Goal: Task Accomplishment & Management: Use online tool/utility

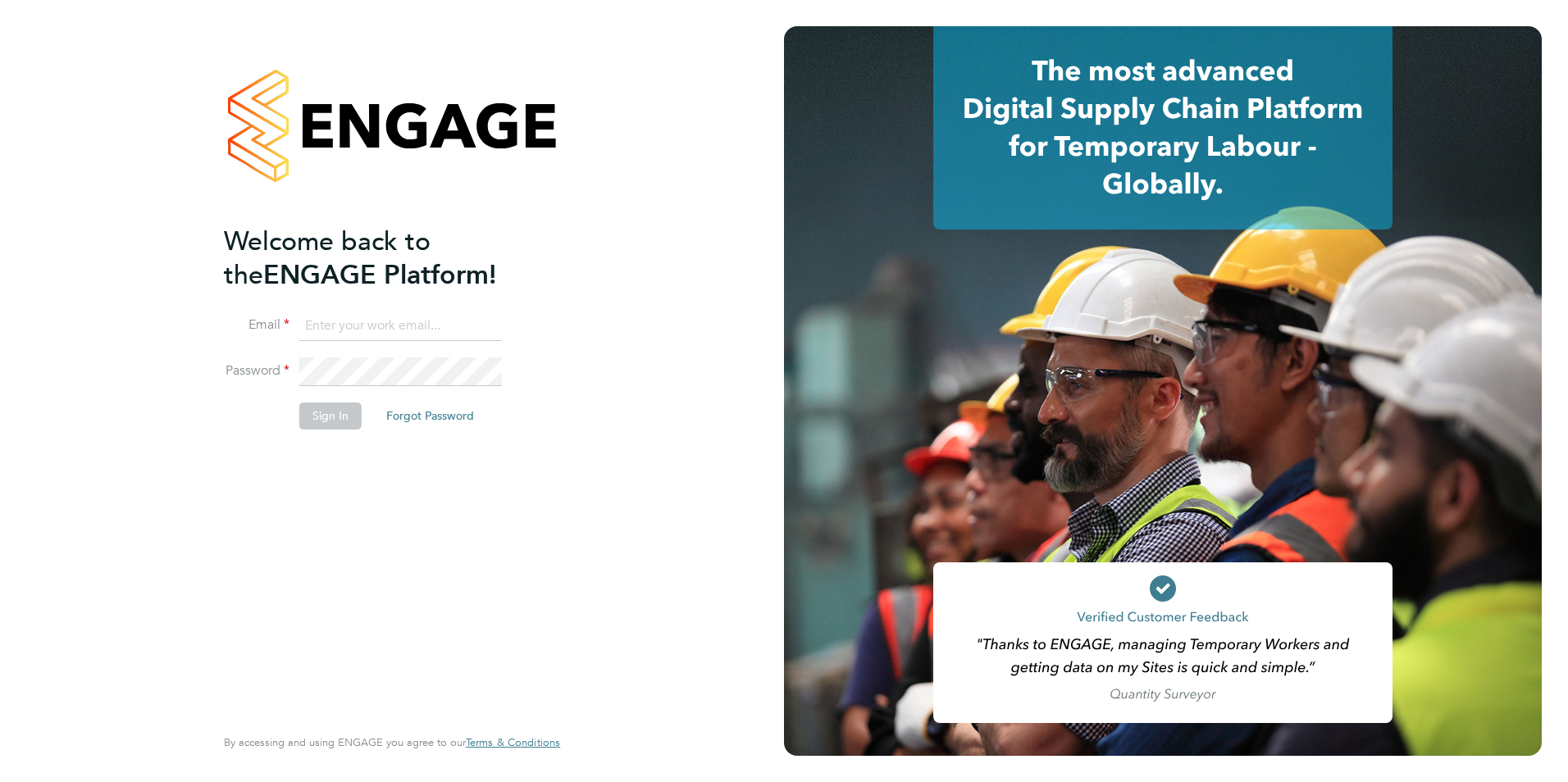
click at [327, 321] on input at bounding box center [401, 326] width 202 height 29
type input "[PERSON_NAME][EMAIL_ADDRESS][DOMAIN_NAME]"
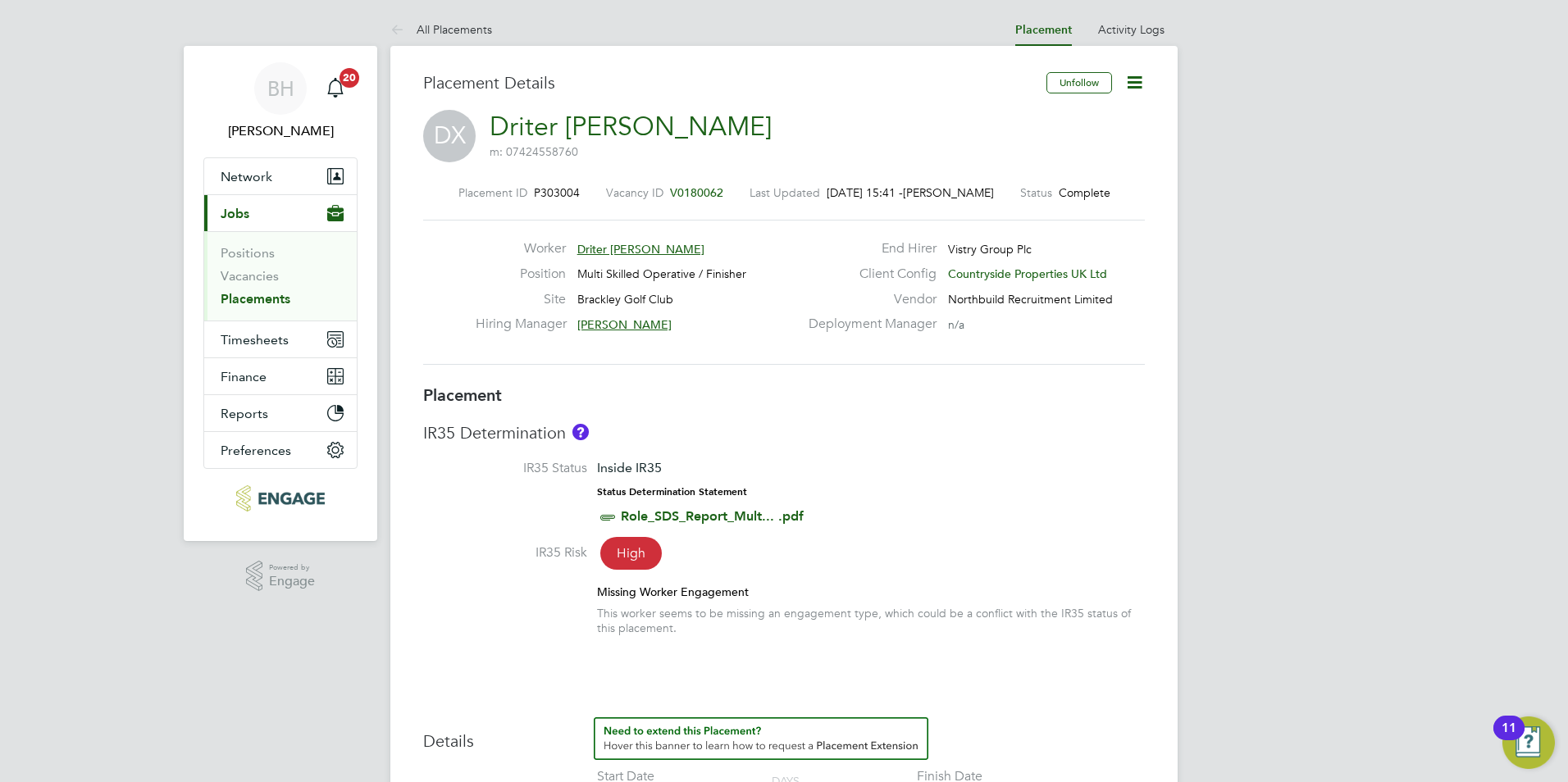
click at [254, 303] on link "Placements" at bounding box center [255, 298] width 70 height 16
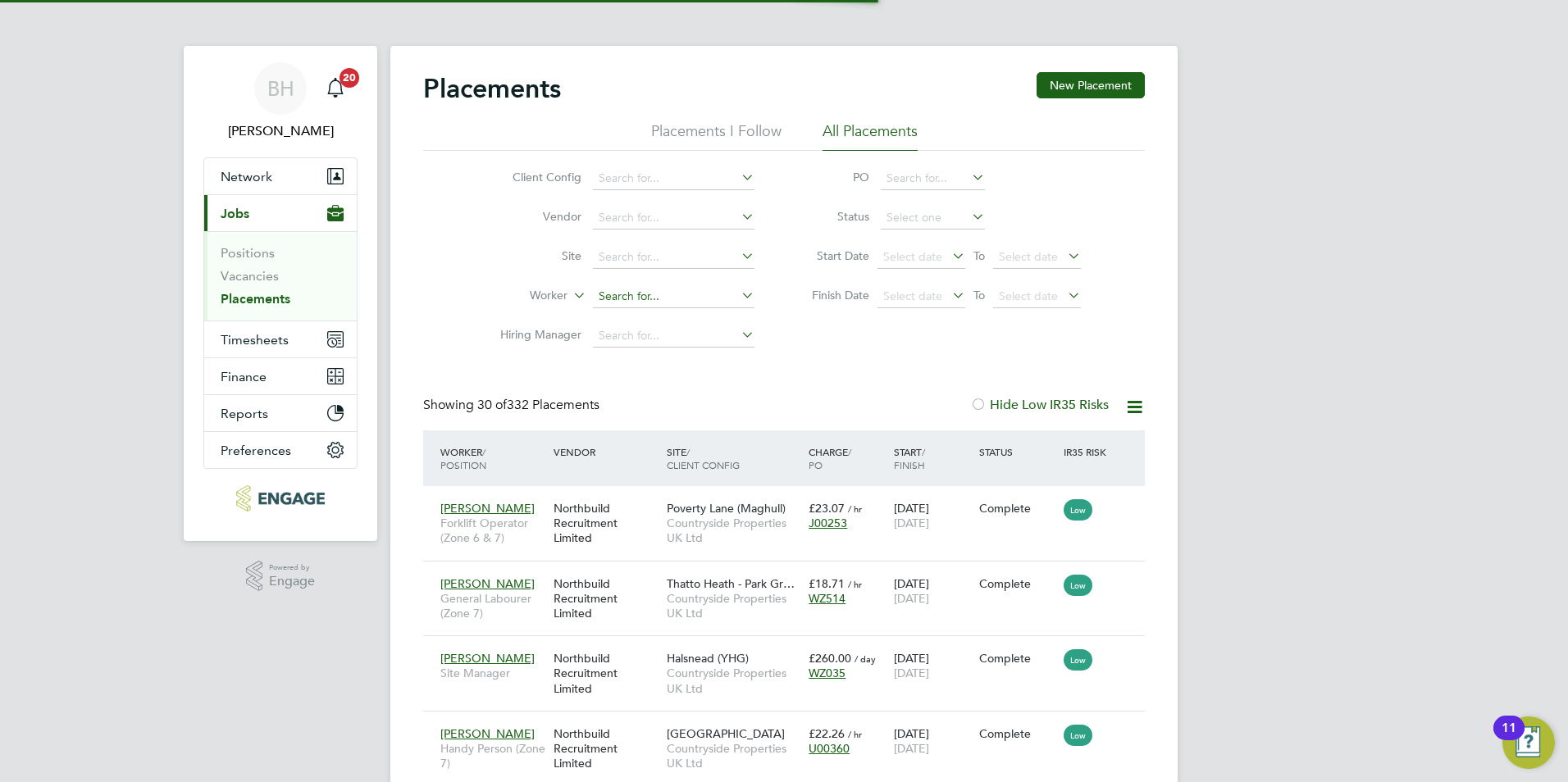
click at [614, 292] on input at bounding box center [673, 297] width 162 height 23
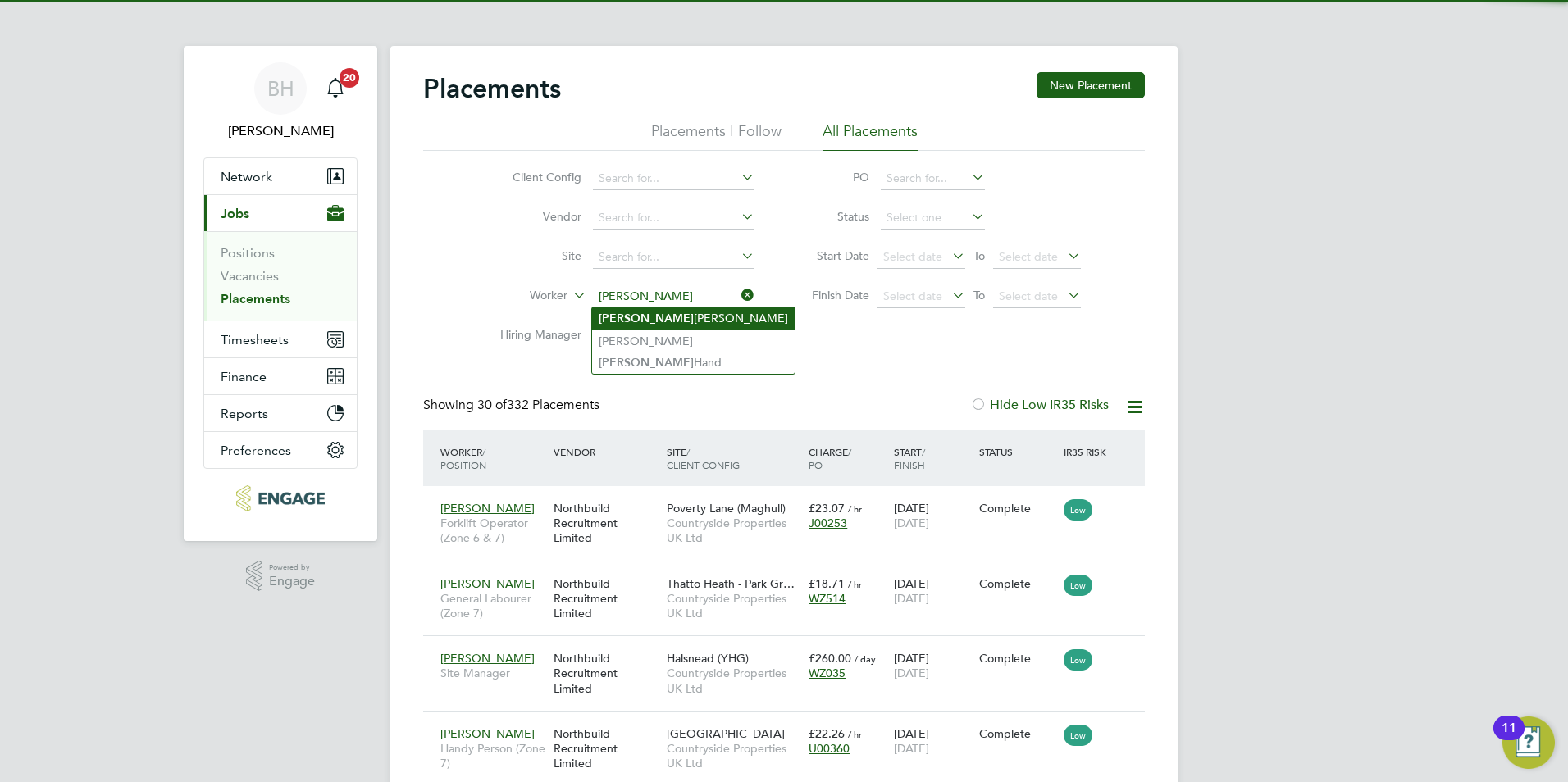
click at [696, 321] on li "Francis Curtis" at bounding box center [693, 318] width 202 height 22
type input "Francis Curtis"
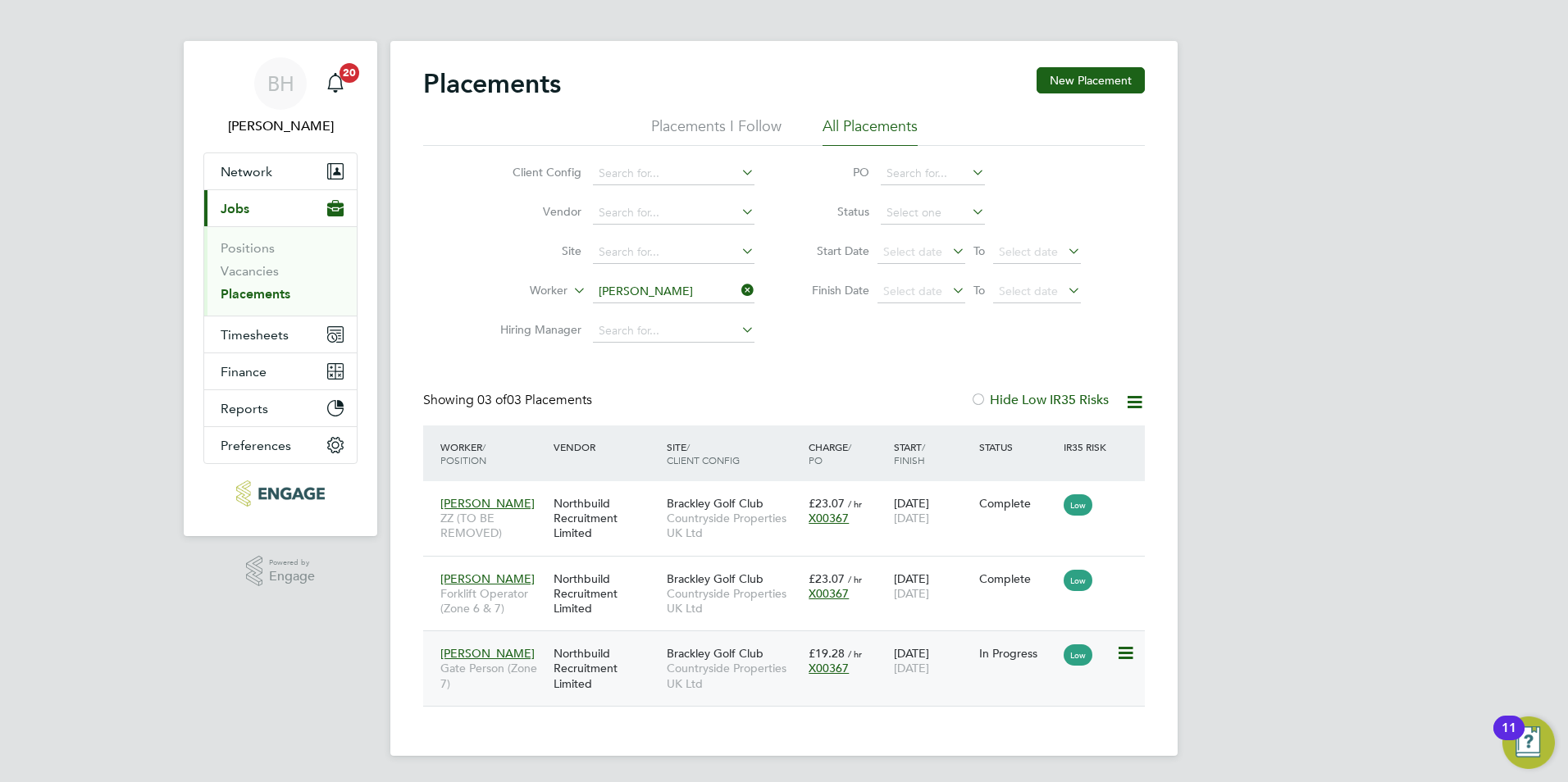
click at [994, 644] on div "In Progress" at bounding box center [1018, 653] width 86 height 31
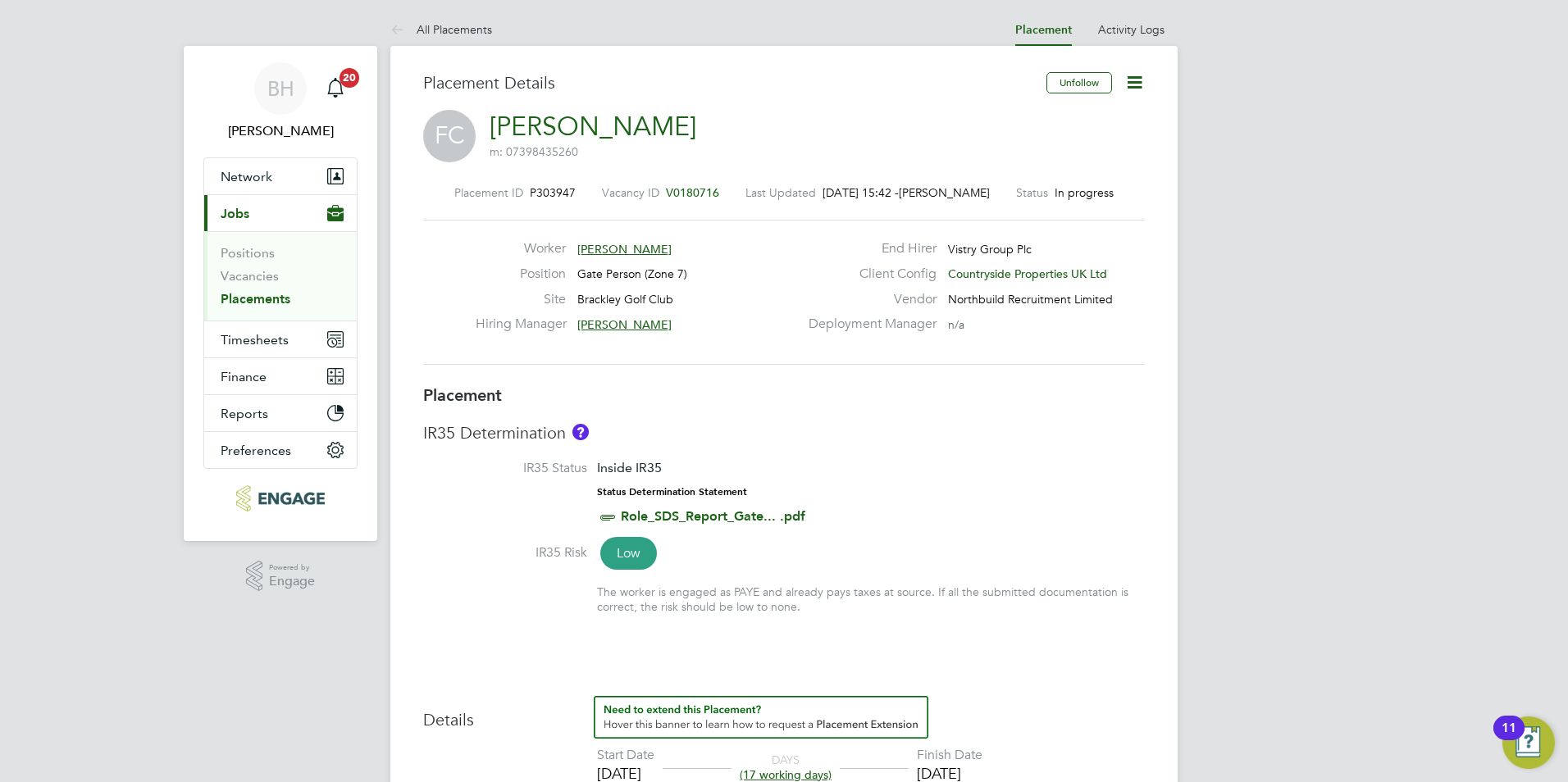
click at [1135, 86] on icon at bounding box center [1134, 82] width 21 height 21
click at [1134, 75] on icon at bounding box center [1134, 82] width 21 height 21
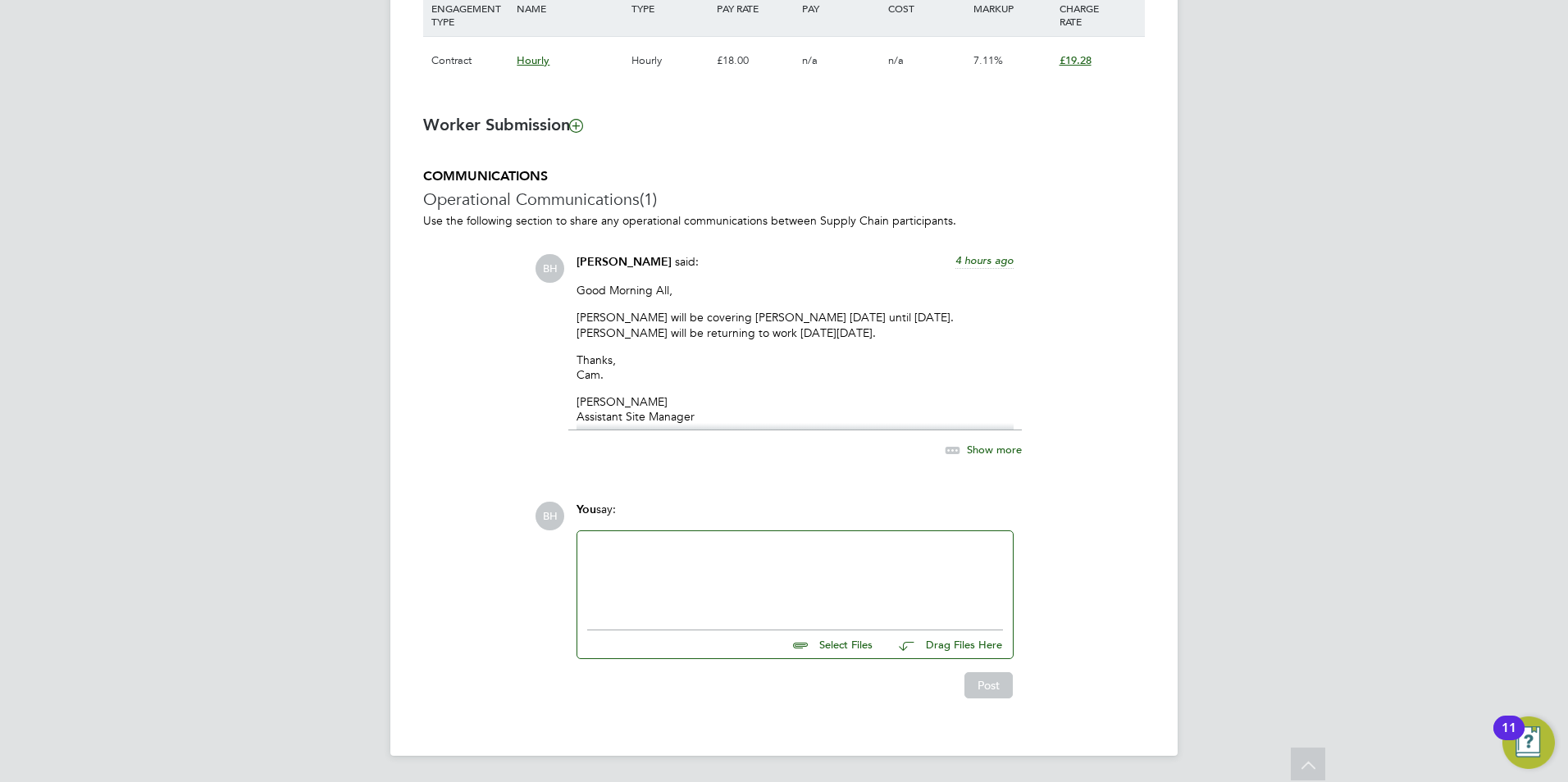
click at [875, 511] on div "You say:" at bounding box center [794, 516] width 437 height 29
